Goal: Communication & Community: Participate in discussion

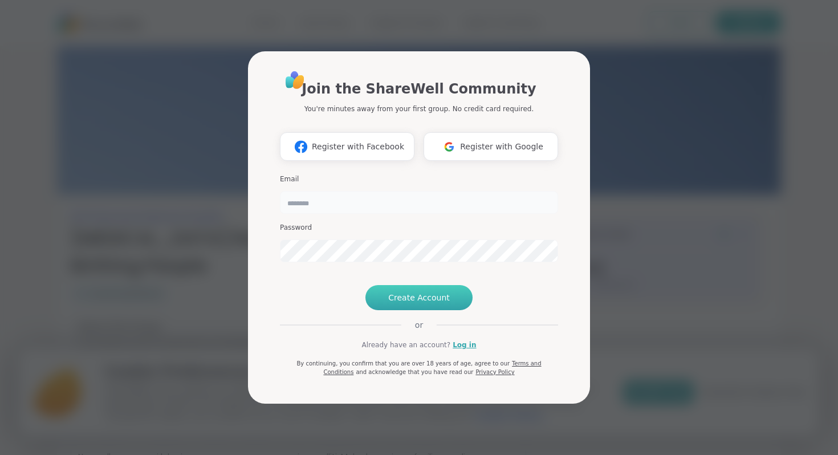
type input "*******"
click at [400, 310] on button "Create Account" at bounding box center [419, 297] width 107 height 25
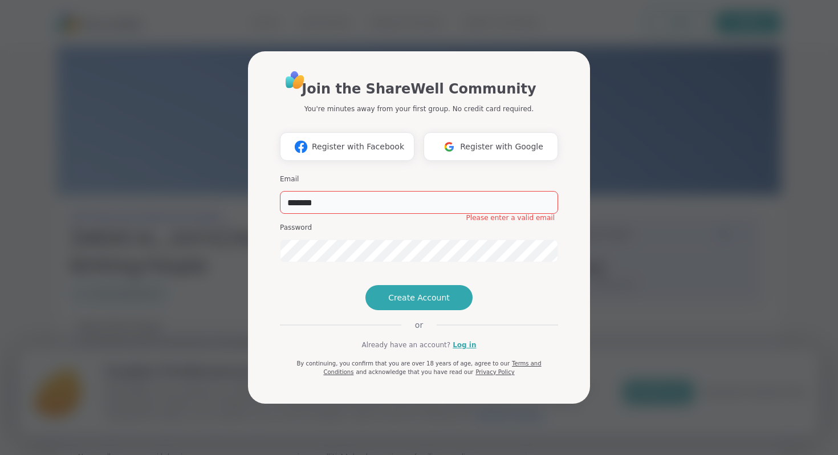
click at [350, 191] on input "*******" at bounding box center [419, 202] width 278 height 23
drag, startPoint x: 350, startPoint y: 182, endPoint x: 237, endPoint y: 180, distance: 112.9
click at [237, 181] on div "Join the ShareWell Community You're minutes away from your first group. No cred…" at bounding box center [419, 227] width 825 height 455
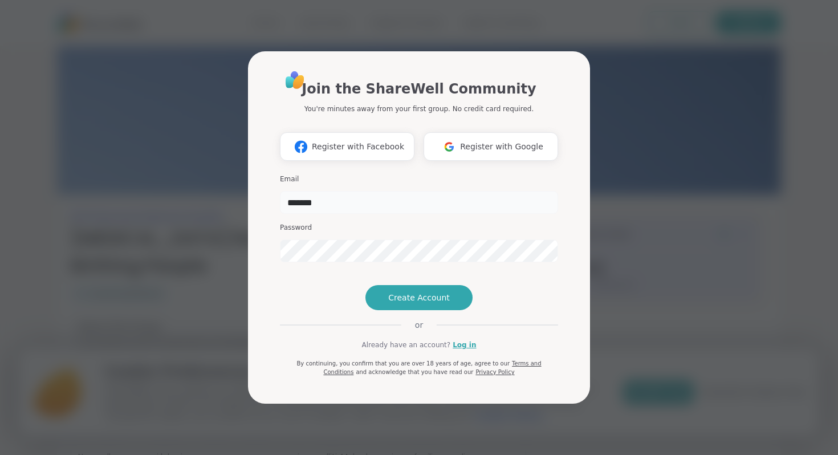
type input "**********"
click at [422, 303] on span "Create Account" at bounding box center [419, 297] width 62 height 11
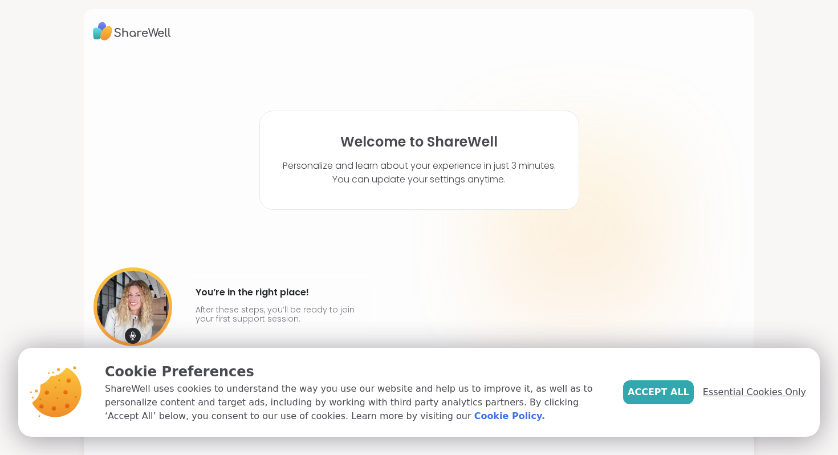
click at [750, 392] on span "Essential Cookies Only" at bounding box center [754, 392] width 103 height 14
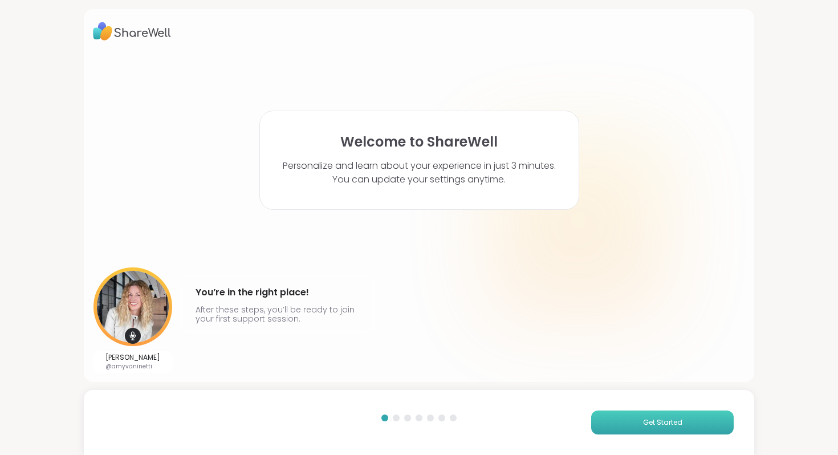
click at [639, 420] on button "Get Started" at bounding box center [662, 423] width 143 height 24
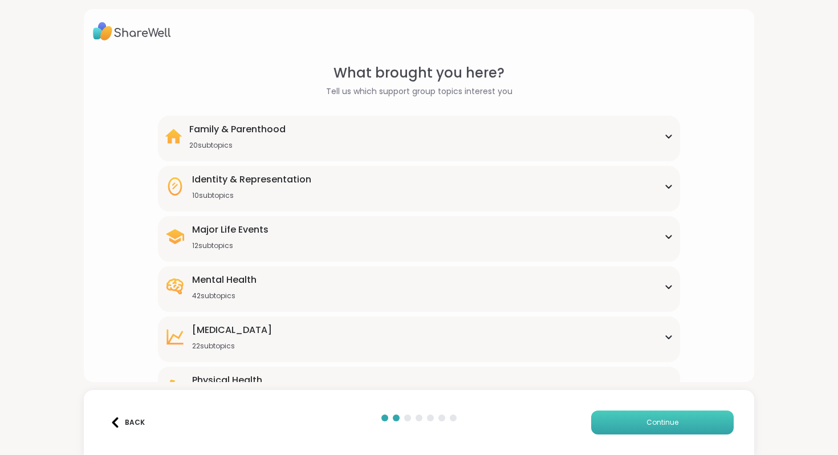
click at [639, 420] on button "Continue" at bounding box center [662, 423] width 143 height 24
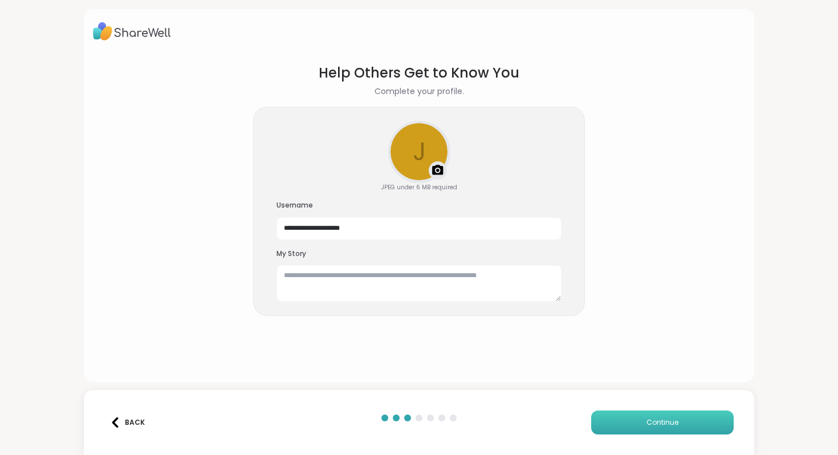
click at [639, 419] on button "Continue" at bounding box center [662, 423] width 143 height 24
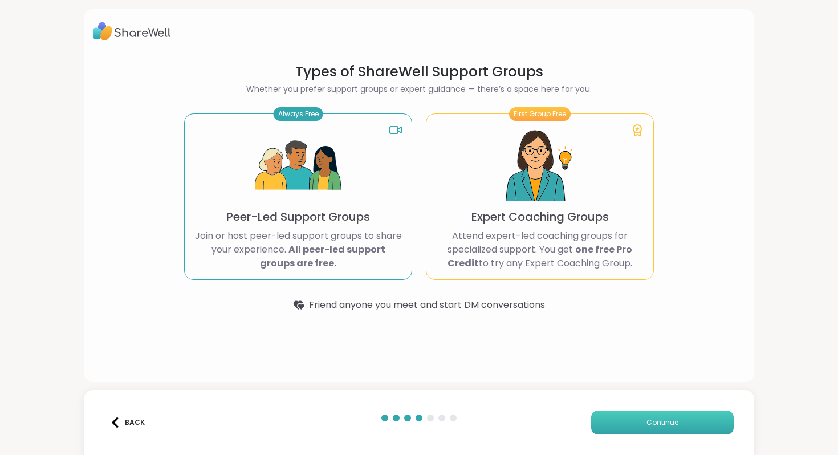
click at [639, 419] on button "Continue" at bounding box center [662, 423] width 143 height 24
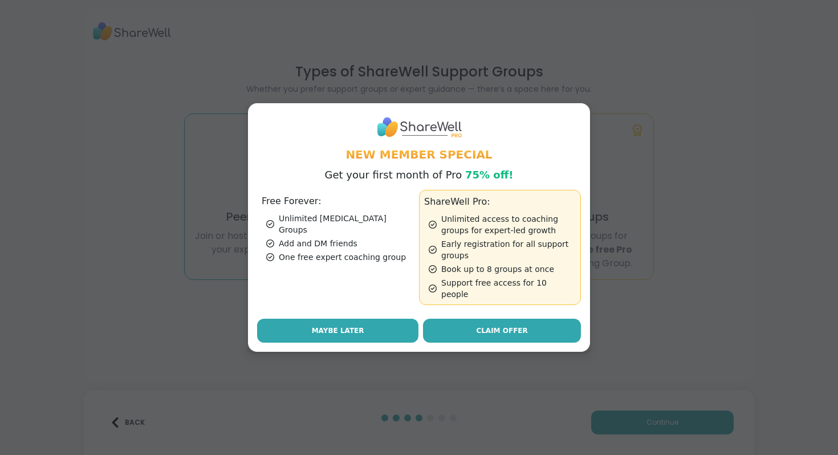
click at [364, 321] on button "Maybe Later" at bounding box center [337, 331] width 161 height 24
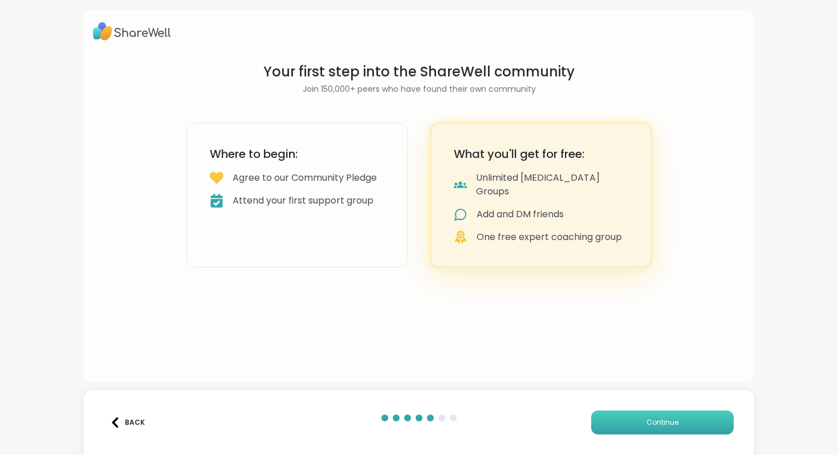
click at [625, 418] on button "Continue" at bounding box center [662, 423] width 143 height 24
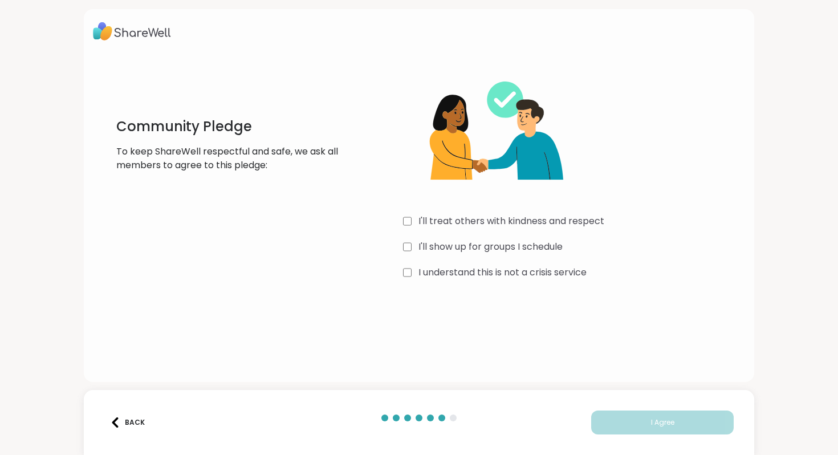
click at [473, 270] on label "I understand this is not a crisis service" at bounding box center [503, 273] width 168 height 14
click at [464, 244] on label "I'll show up for groups I schedule" at bounding box center [491, 247] width 144 height 14
click at [464, 227] on label "I'll treat others with kindness and respect" at bounding box center [512, 221] width 186 height 14
click at [607, 416] on button "I Agree" at bounding box center [662, 423] width 143 height 24
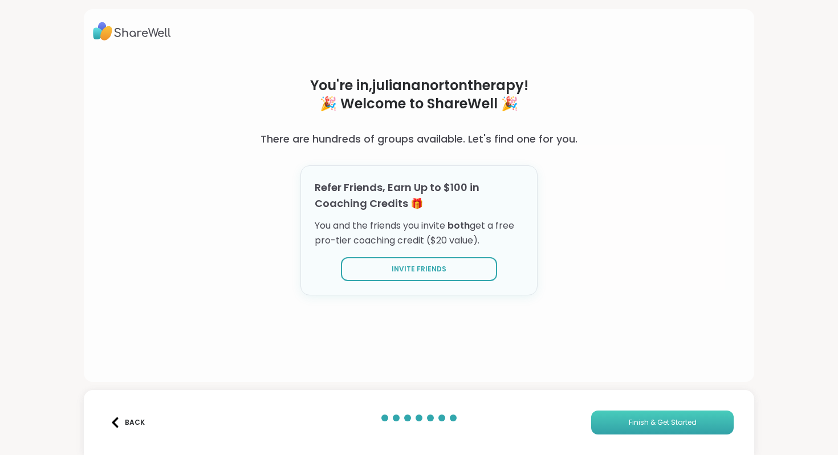
click at [614, 427] on button "Finish & Get Started" at bounding box center [662, 423] width 143 height 24
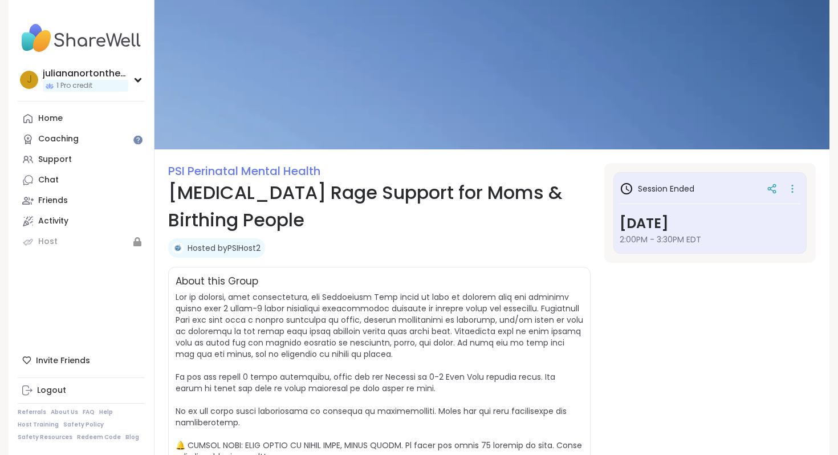
click at [220, 205] on h1 "[MEDICAL_DATA] Rage Support for Moms & Birthing People" at bounding box center [379, 206] width 423 height 55
click at [79, 161] on link "Support" at bounding box center [81, 159] width 127 height 21
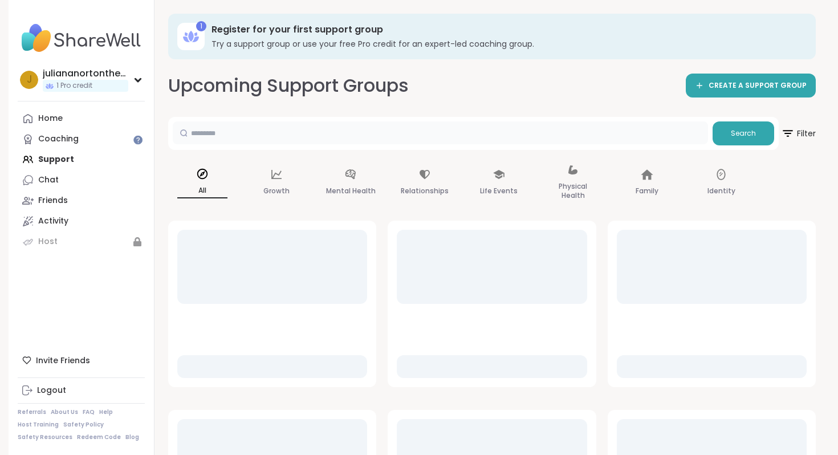
click at [310, 133] on input "text" at bounding box center [440, 132] width 535 height 23
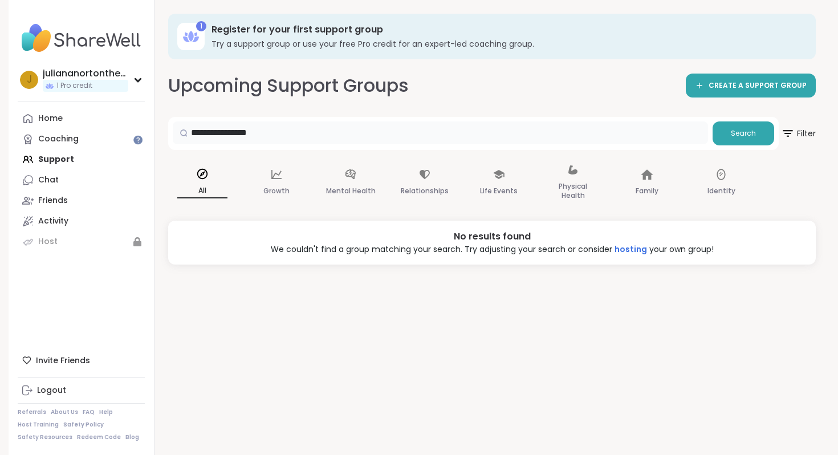
type input "**********"
click at [334, 182] on div "Mental Health" at bounding box center [350, 183] width 68 height 57
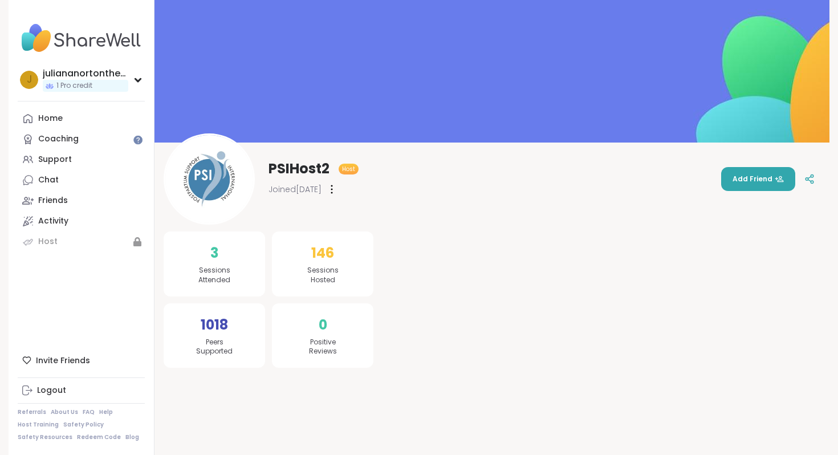
click at [297, 190] on span "Joined [DATE]" at bounding box center [295, 189] width 53 height 11
